Goal: Information Seeking & Learning: Understand process/instructions

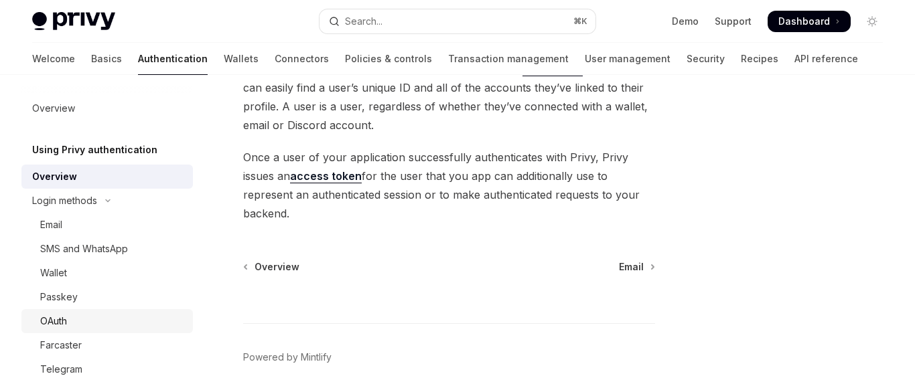
click at [92, 317] on div "OAuth" at bounding box center [112, 321] width 145 height 16
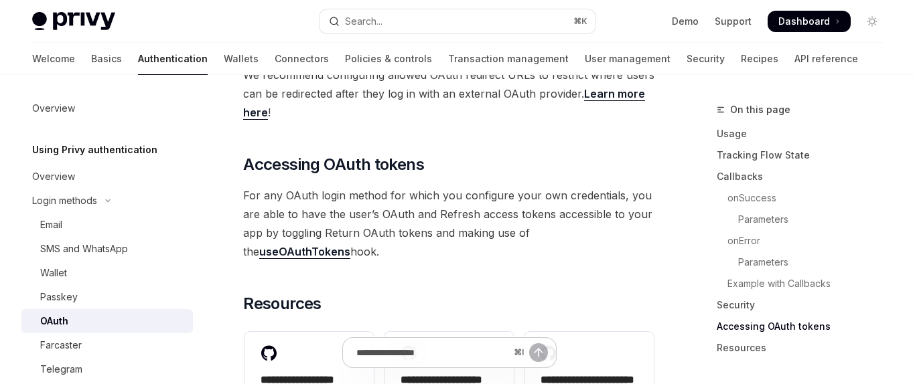
scroll to position [2913, 0]
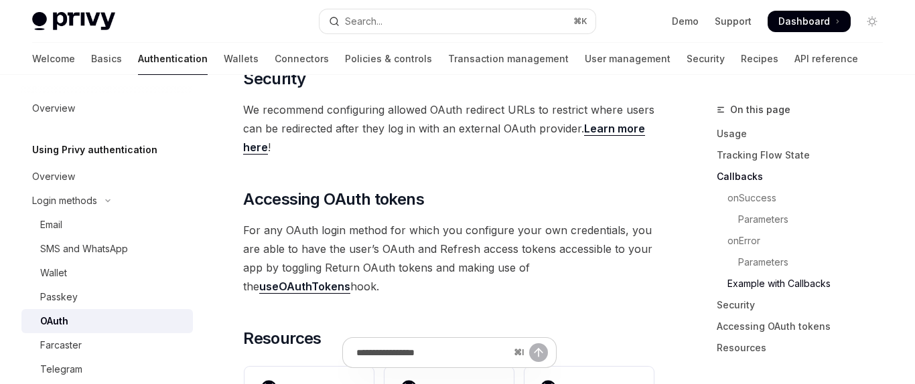
click at [350, 294] on link "useOAuthTokens" at bounding box center [304, 287] width 91 height 14
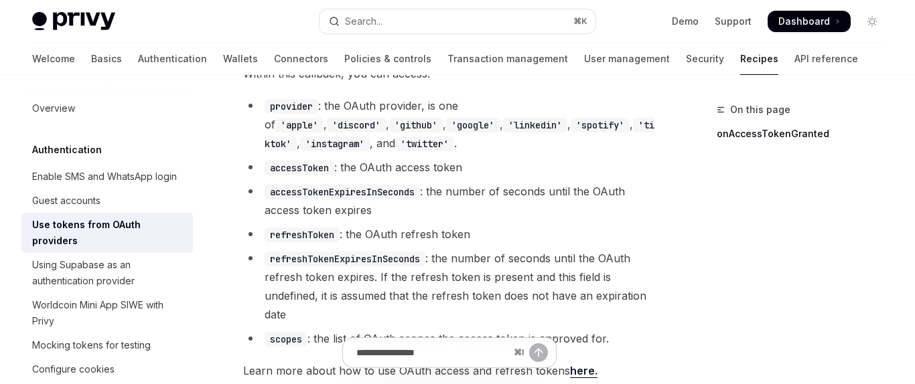
scroll to position [874, 0]
